Goal: Navigation & Orientation: Find specific page/section

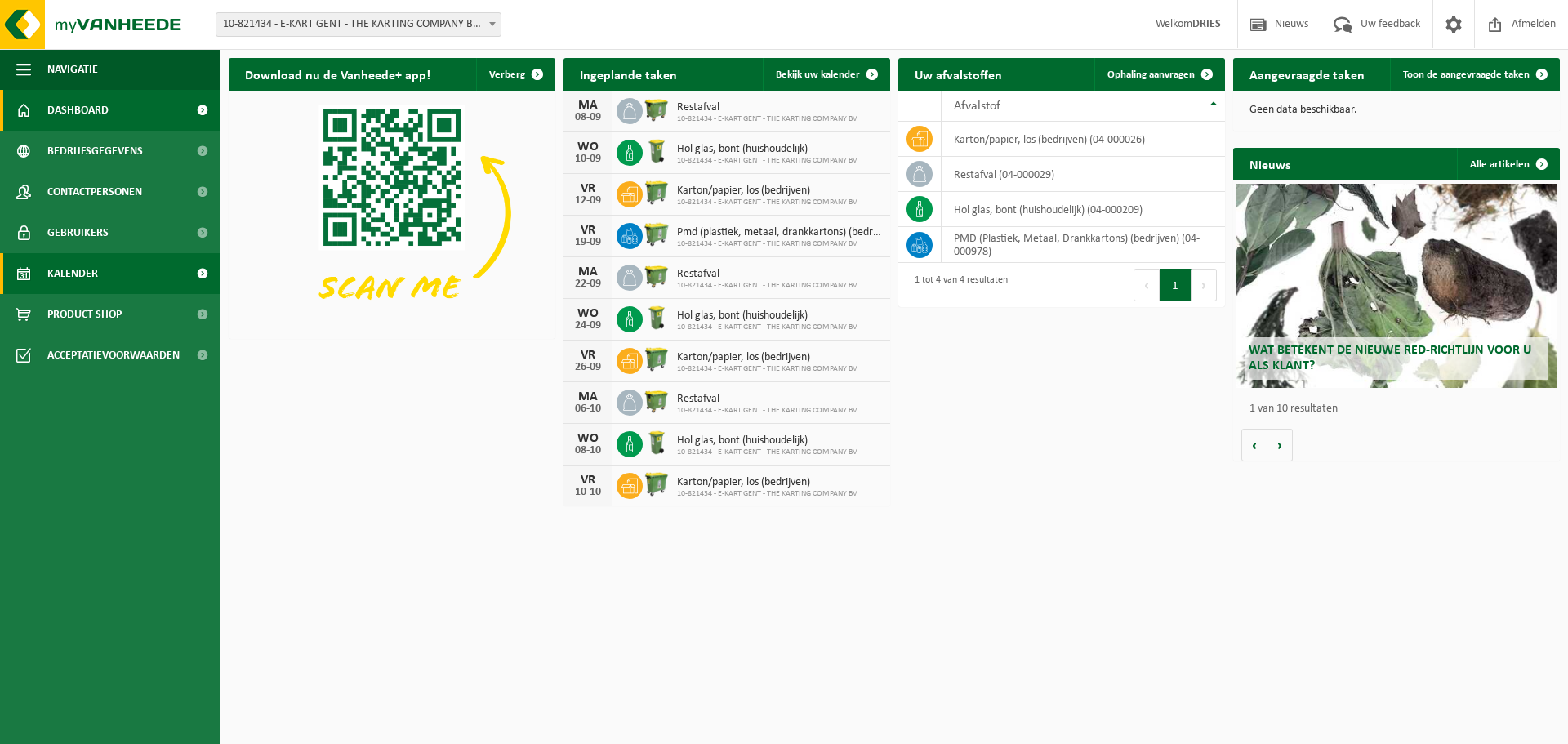
click at [136, 266] on link "Kalender" at bounding box center [110, 274] width 221 height 41
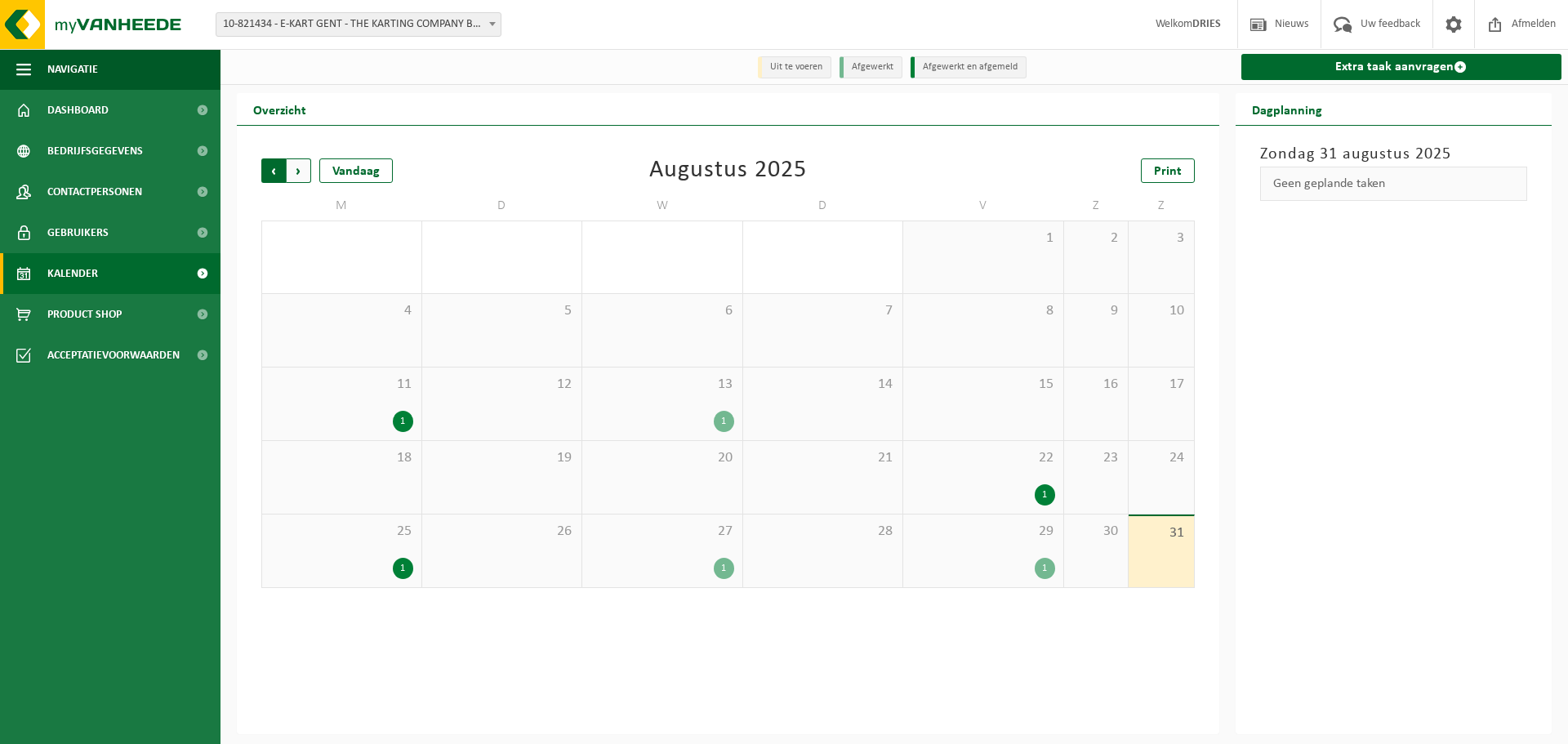
click at [308, 171] on span "Volgende" at bounding box center [299, 170] width 25 height 25
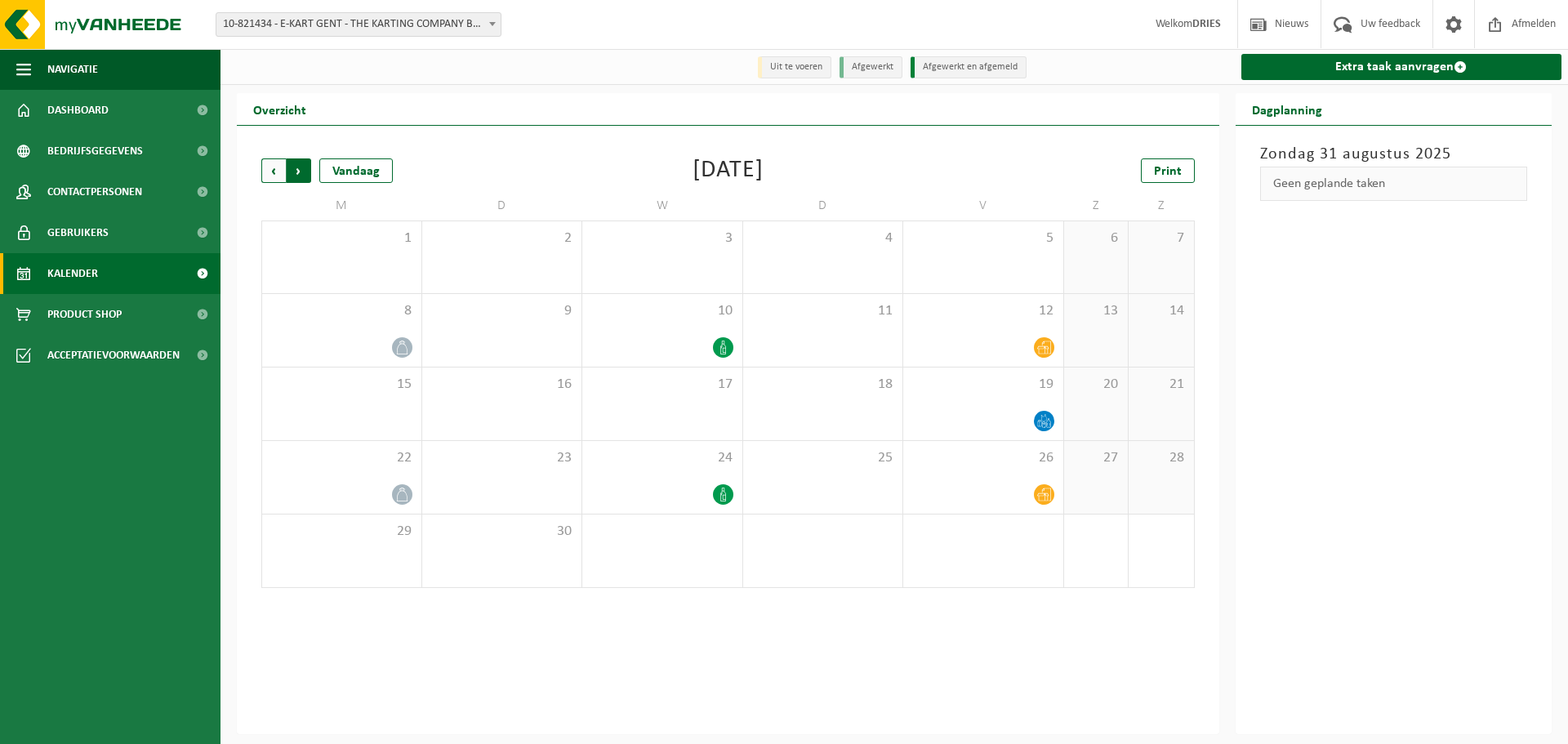
click at [262, 165] on span "Vorige" at bounding box center [273, 170] width 25 height 25
